Goal: Information Seeking & Learning: Learn about a topic

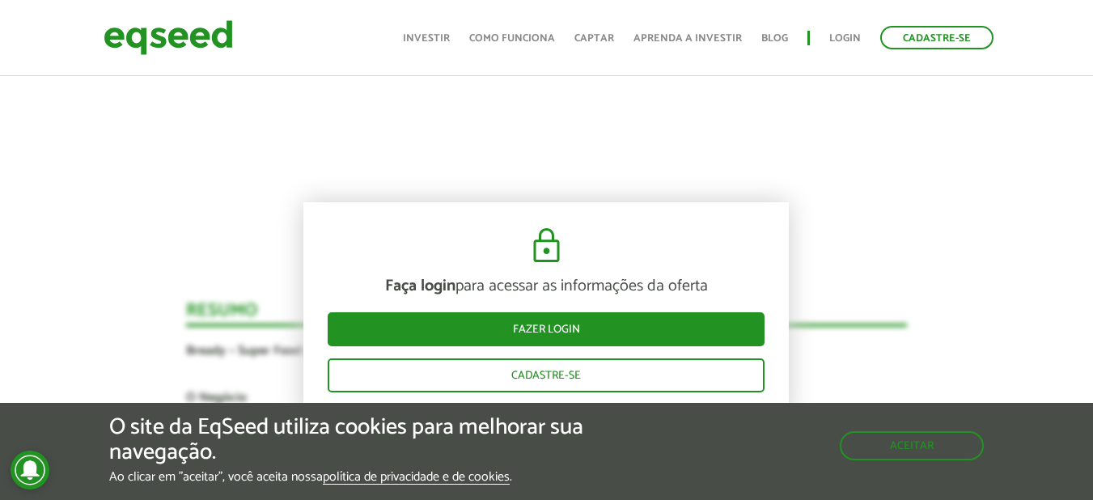
scroll to position [1776, 0]
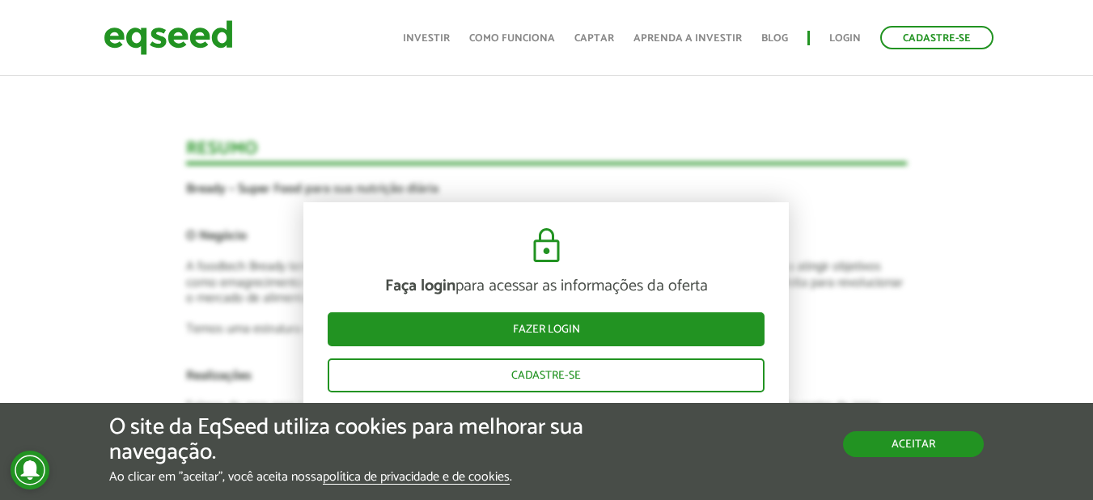
click at [939, 447] on button "Aceitar" at bounding box center [913, 444] width 141 height 26
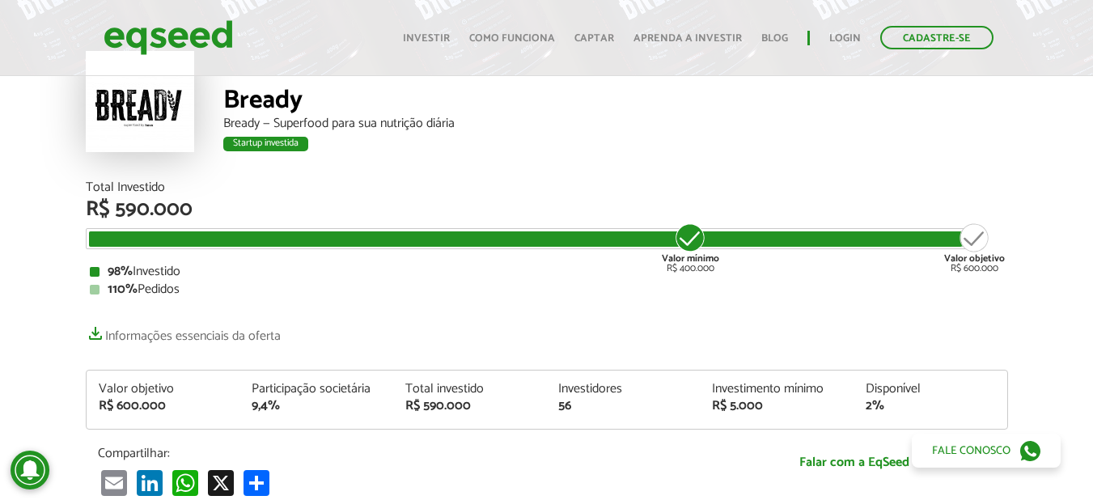
scroll to position [0, 0]
